Goal: Information Seeking & Learning: Compare options

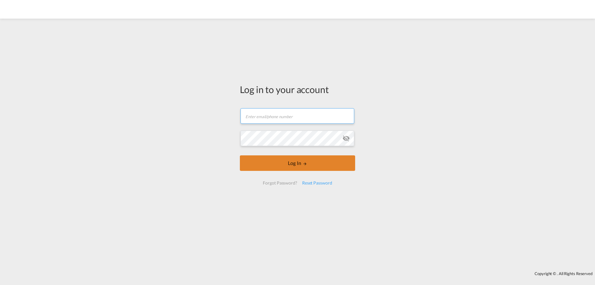
type input "[EMAIL_ADDRESS][DOMAIN_NAME]"
click at [305, 161] on md-icon "LOGIN" at bounding box center [305, 163] width 4 height 4
